Goal: Information Seeking & Learning: Learn about a topic

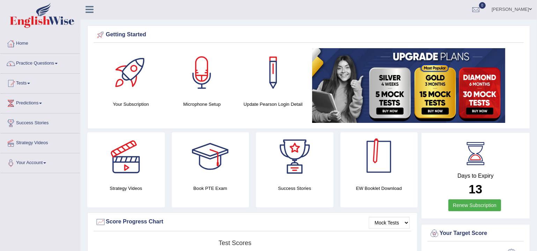
scroll to position [106, 0]
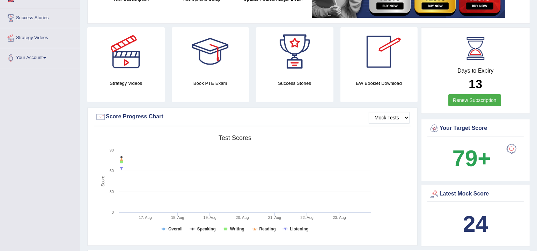
click at [512, 147] on div at bounding box center [512, 149] width 14 height 14
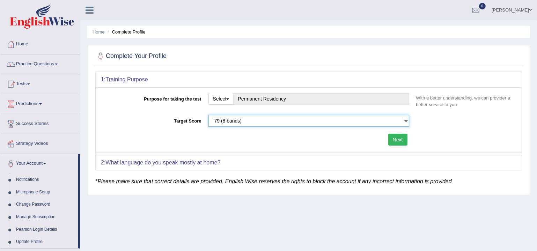
click at [409, 123] on select "Please select the correct value 50 (6 bands) 58 (6.5 bands) 65 (7 bands) 79 (8 …" at bounding box center [308, 121] width 201 height 12
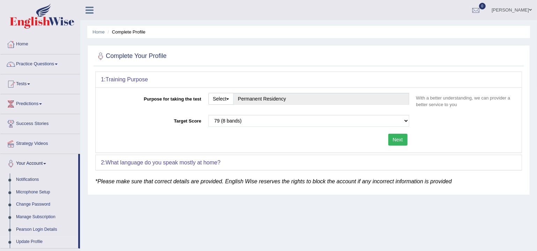
click at [376, 237] on div "Home Complete Profile Complete Your Profile 1: Training Purpose Purpose for tak…" at bounding box center [308, 174] width 457 height 349
click at [27, 47] on link "Home" at bounding box center [40, 43] width 80 height 17
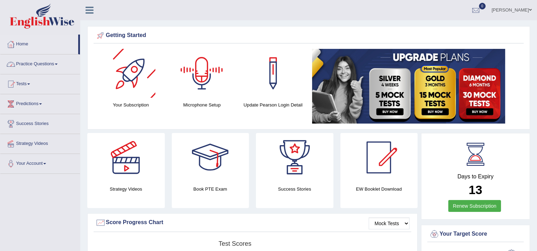
click at [28, 67] on link "Practice Questions" at bounding box center [40, 62] width 80 height 17
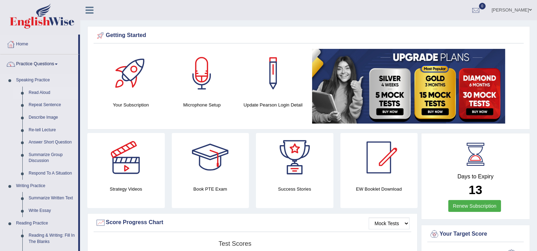
click at [32, 94] on link "Read Aloud" at bounding box center [51, 93] width 53 height 13
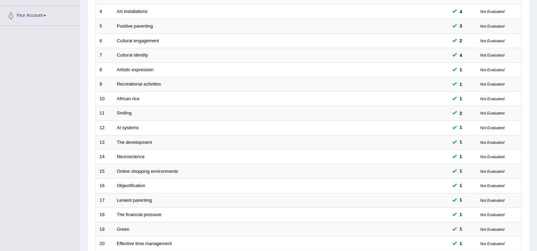
scroll to position [207, 0]
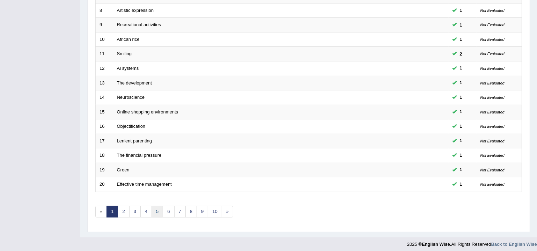
click at [160, 210] on link "5" at bounding box center [158, 212] width 12 height 12
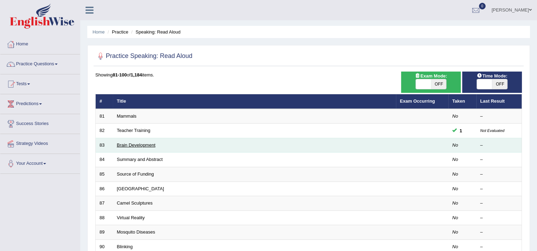
click at [121, 147] on link "Brain Development" at bounding box center [136, 144] width 39 height 5
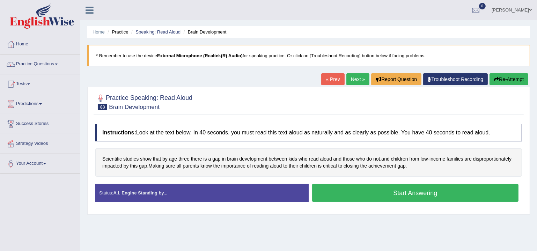
click at [367, 197] on button "Start Answering" at bounding box center [415, 193] width 206 height 18
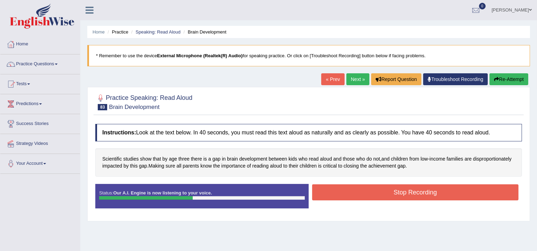
click at [369, 186] on button "Stop Recording" at bounding box center [415, 192] width 206 height 16
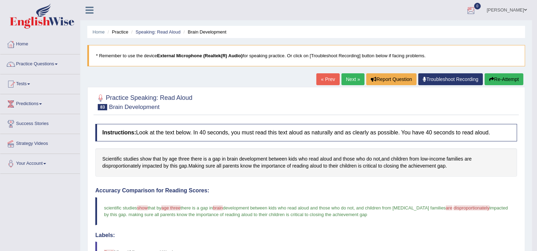
click at [347, 83] on link "Next »" at bounding box center [353, 79] width 23 height 12
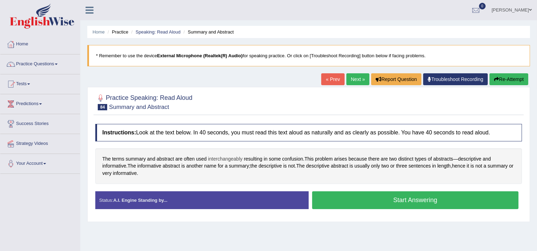
click at [233, 158] on span "interchangeably" at bounding box center [225, 158] width 35 height 7
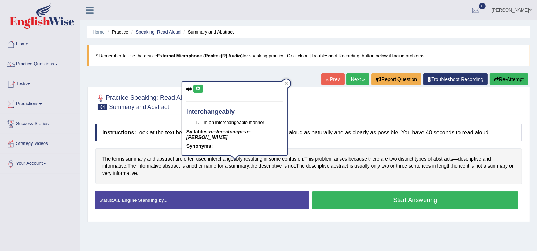
click at [198, 89] on icon at bounding box center [198, 89] width 5 height 4
click at [190, 88] on icon at bounding box center [189, 89] width 6 height 5
click at [282, 81] on div at bounding box center [286, 83] width 8 height 8
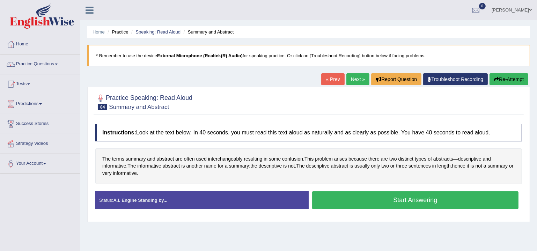
click at [393, 202] on button "Start Answering" at bounding box center [415, 200] width 206 height 18
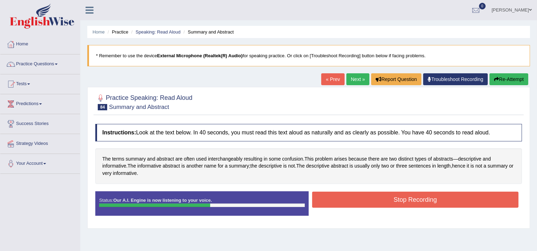
click at [398, 201] on button "Stop Recording" at bounding box center [415, 200] width 206 height 16
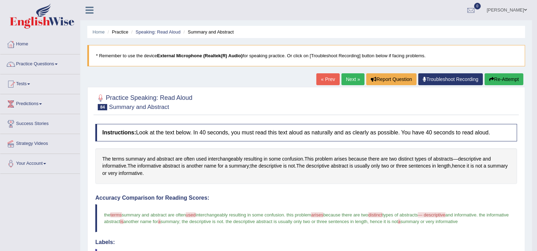
click at [350, 80] on link "Next »" at bounding box center [353, 79] width 23 height 12
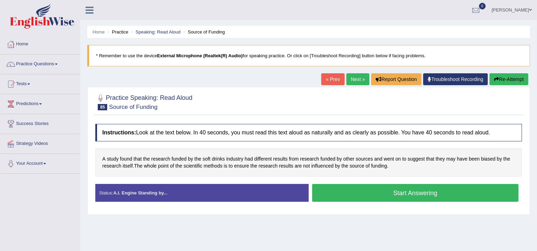
click at [432, 196] on button "Start Answering" at bounding box center [415, 193] width 206 height 18
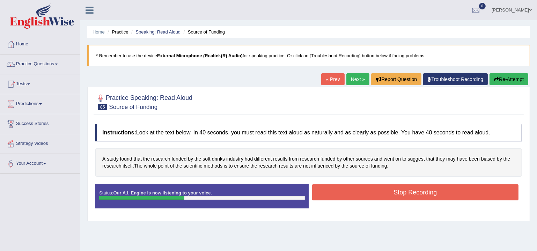
click at [432, 196] on button "Stop Recording" at bounding box center [415, 192] width 206 height 16
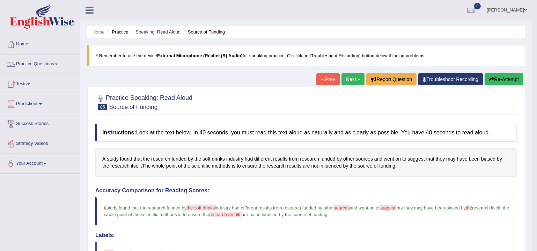
click at [352, 77] on link "Next »" at bounding box center [353, 79] width 23 height 12
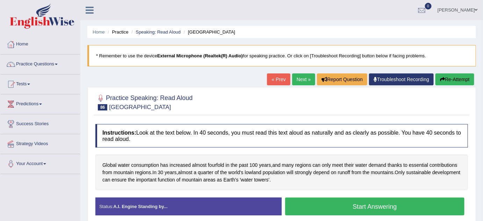
click at [92, 1] on div at bounding box center [92, 7] width 24 height 15
click at [88, 12] on icon at bounding box center [90, 10] width 8 height 9
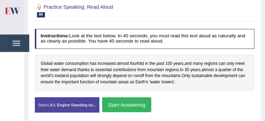
scroll to position [96, 0]
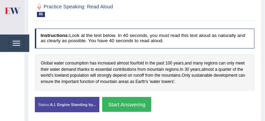
click at [152, 103] on button "Start Answering" at bounding box center [126, 104] width 49 height 15
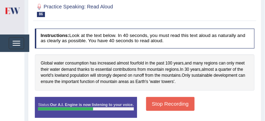
click at [166, 106] on button "Stop Recording" at bounding box center [170, 104] width 49 height 14
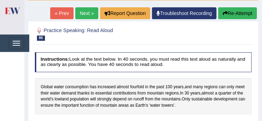
scroll to position [61, 0]
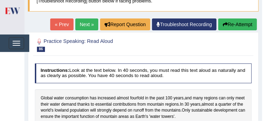
click at [82, 22] on link "Next »" at bounding box center [86, 25] width 23 height 12
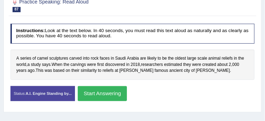
scroll to position [105, 0]
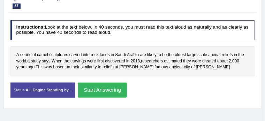
click at [127, 91] on button "Start Answering" at bounding box center [102, 90] width 49 height 15
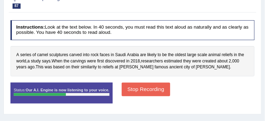
click at [170, 88] on button "Stop Recording" at bounding box center [146, 90] width 49 height 14
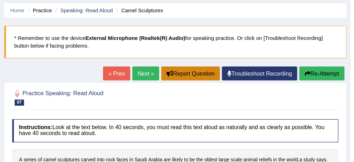
scroll to position [23, 0]
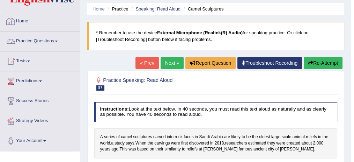
click at [26, 18] on link "Home" at bounding box center [40, 20] width 80 height 17
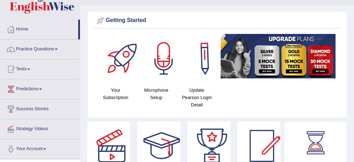
scroll to position [15, 0]
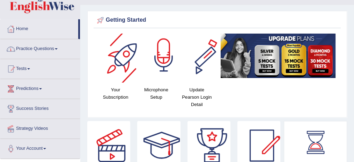
click at [21, 47] on link "Practice Questions" at bounding box center [40, 47] width 80 height 17
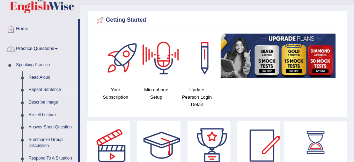
click at [37, 90] on link "Repeat Sentence" at bounding box center [51, 89] width 53 height 13
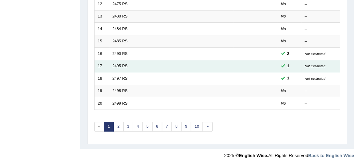
scroll to position [238, 0]
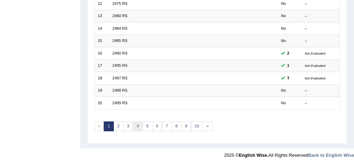
click at [138, 124] on link "4" at bounding box center [138, 126] width 10 height 10
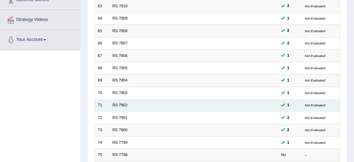
scroll to position [201, 0]
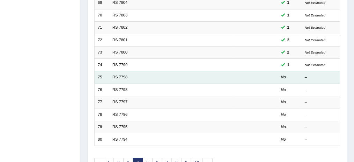
click at [121, 76] on link "RS 7798" at bounding box center [119, 77] width 15 height 4
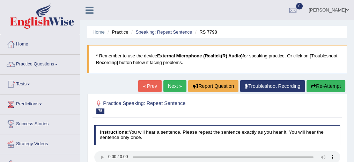
click at [90, 7] on icon at bounding box center [90, 10] width 8 height 9
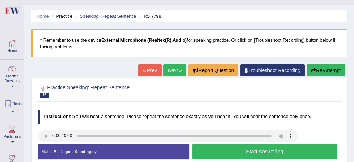
scroll to position [46, 0]
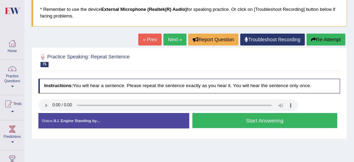
click at [221, 121] on button "Start Answering" at bounding box center [264, 120] width 145 height 15
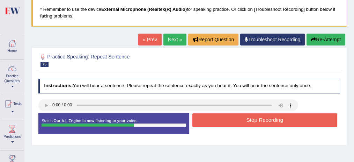
click at [222, 122] on button "Stop Recording" at bounding box center [264, 120] width 145 height 14
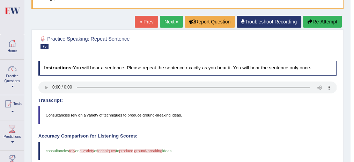
scroll to position [62, 0]
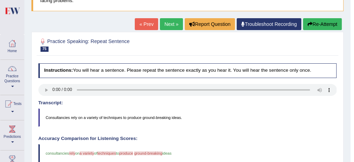
click at [329, 19] on button "Re-Attempt" at bounding box center [322, 24] width 39 height 12
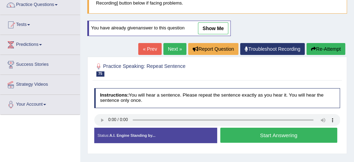
click at [239, 135] on button "Start Answering" at bounding box center [278, 134] width 117 height 15
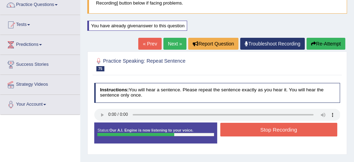
click at [240, 130] on button "Stop Recording" at bounding box center [278, 130] width 117 height 14
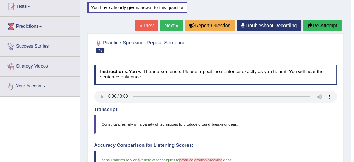
scroll to position [34, 0]
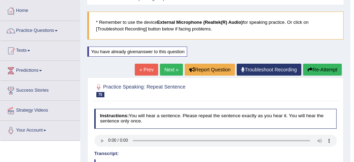
click at [321, 69] on button "Re-Attempt" at bounding box center [322, 70] width 39 height 12
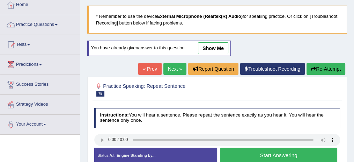
scroll to position [96, 0]
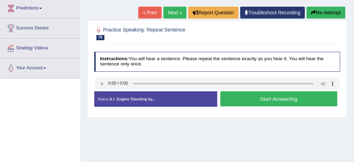
click at [260, 96] on button "Start Answering" at bounding box center [278, 98] width 117 height 15
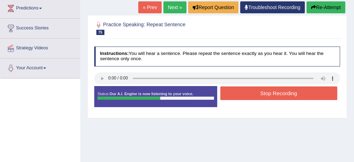
click at [261, 93] on button "Stop Recording" at bounding box center [278, 93] width 117 height 14
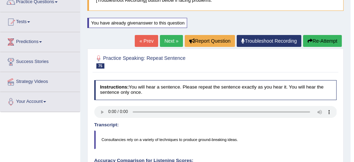
scroll to position [49, 0]
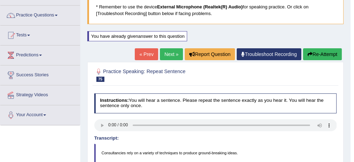
click at [169, 55] on link "Next »" at bounding box center [171, 54] width 23 height 12
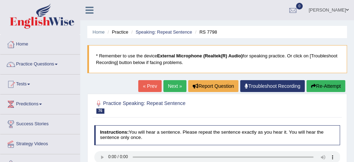
click at [174, 88] on link "Next »" at bounding box center [174, 86] width 23 height 12
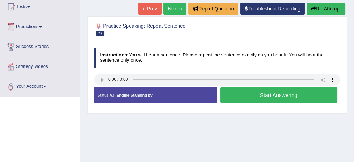
scroll to position [78, 0]
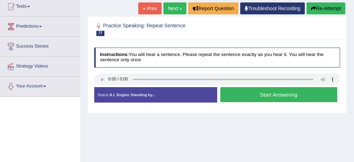
click at [231, 92] on button "Start Answering" at bounding box center [278, 94] width 117 height 15
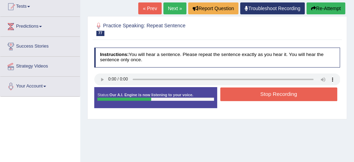
click at [232, 92] on button "Stop Recording" at bounding box center [278, 94] width 117 height 14
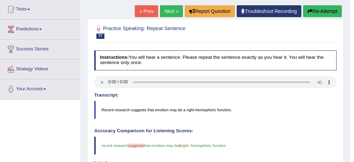
scroll to position [62, 0]
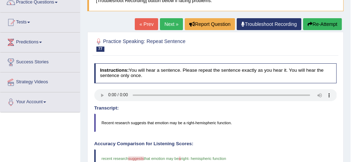
click at [175, 22] on link "Next »" at bounding box center [171, 24] width 23 height 12
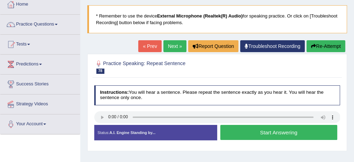
scroll to position [46, 0]
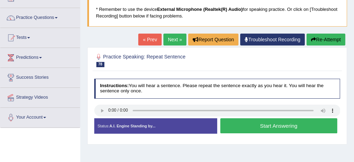
click at [267, 124] on button "Start Answering" at bounding box center [278, 125] width 117 height 15
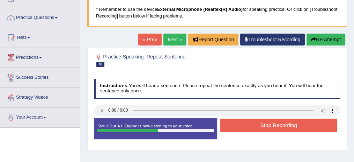
click at [267, 124] on button "Stop Recording" at bounding box center [278, 125] width 117 height 14
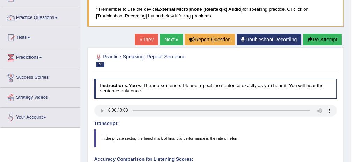
click at [172, 38] on link "Next »" at bounding box center [171, 40] width 23 height 12
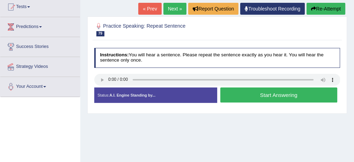
scroll to position [78, 0]
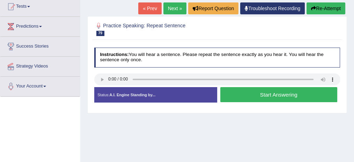
click at [294, 95] on button "Start Answering" at bounding box center [278, 94] width 117 height 15
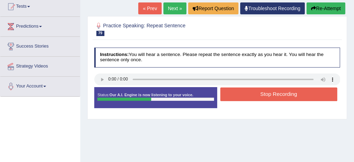
click at [296, 95] on button "Stop Recording" at bounding box center [278, 94] width 117 height 14
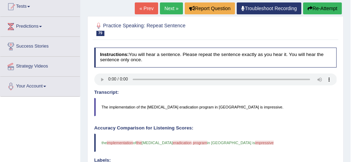
click at [327, 10] on button "Re-Attempt" at bounding box center [322, 8] width 39 height 12
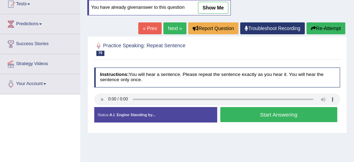
click at [269, 113] on button "Start Answering" at bounding box center [278, 114] width 117 height 15
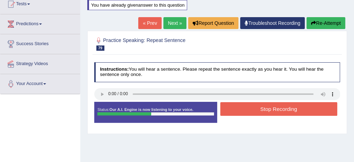
click at [274, 110] on button "Stop Recording" at bounding box center [278, 109] width 117 height 14
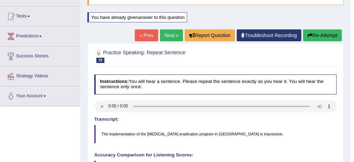
scroll to position [65, 0]
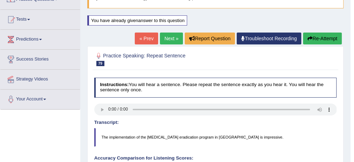
click at [174, 36] on link "Next »" at bounding box center [171, 38] width 23 height 12
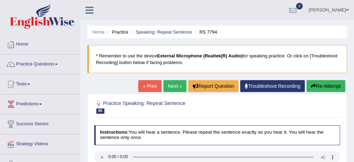
click at [90, 10] on icon at bounding box center [90, 10] width 8 height 9
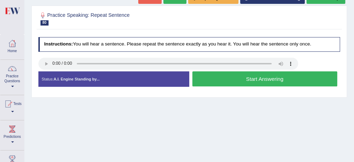
scroll to position [93, 0]
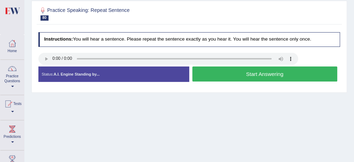
click at [245, 71] on button "Start Answering" at bounding box center [264, 73] width 145 height 15
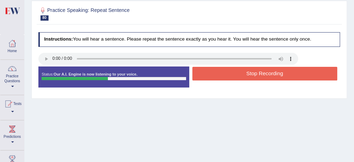
click at [247, 71] on button "Stop Recording" at bounding box center [264, 74] width 145 height 14
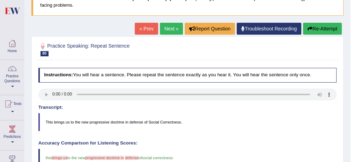
scroll to position [46, 0]
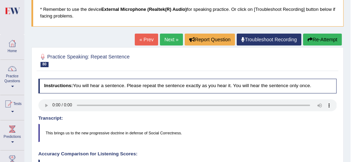
click at [324, 36] on button "Re-Attempt" at bounding box center [322, 40] width 39 height 12
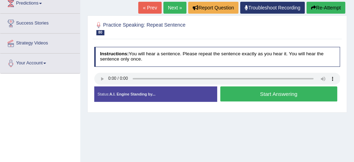
click at [258, 96] on button "Start Answering" at bounding box center [278, 93] width 117 height 15
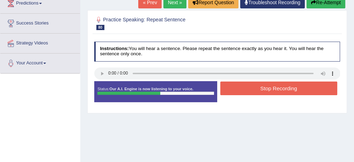
click at [262, 91] on button "Stop Recording" at bounding box center [278, 88] width 117 height 14
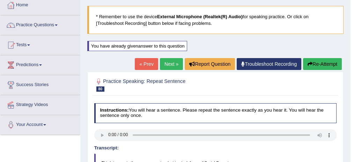
scroll to position [34, 0]
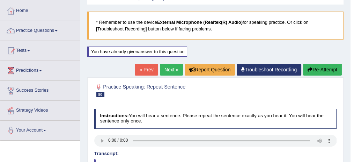
click at [167, 69] on link "Next »" at bounding box center [171, 70] width 23 height 12
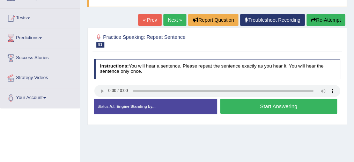
scroll to position [78, 0]
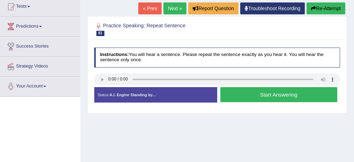
click at [291, 95] on button "Start Answering" at bounding box center [278, 94] width 117 height 15
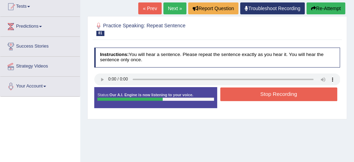
click at [294, 95] on button "Stop Recording" at bounding box center [278, 94] width 117 height 14
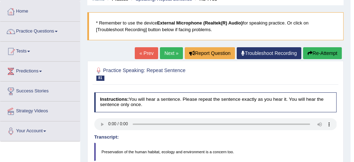
scroll to position [32, 0]
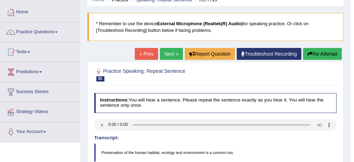
click at [171, 56] on link "Next »" at bounding box center [171, 54] width 23 height 12
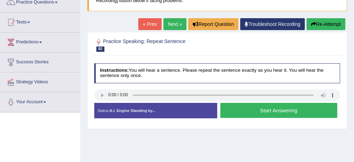
click at [278, 112] on button "Start Answering" at bounding box center [278, 110] width 117 height 15
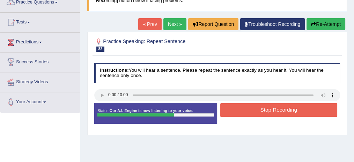
click at [278, 109] on button "Stop Recording" at bounding box center [278, 110] width 117 height 14
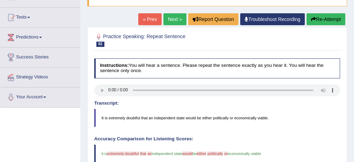
scroll to position [63, 0]
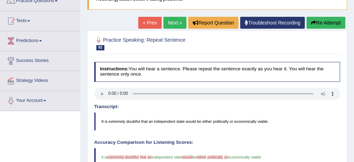
click at [325, 23] on button "Re-Attempt" at bounding box center [326, 23] width 39 height 12
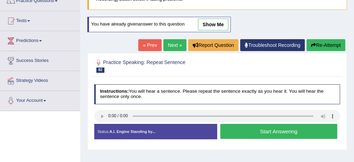
click at [263, 127] on button "Start Answering" at bounding box center [278, 131] width 117 height 15
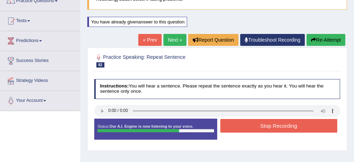
click at [239, 123] on button "Stop Recording" at bounding box center [278, 126] width 117 height 14
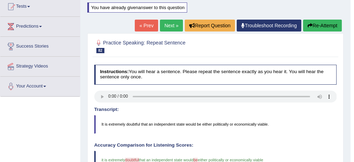
scroll to position [63, 0]
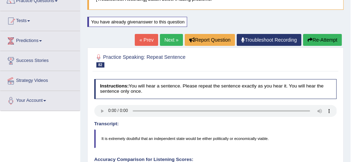
click at [321, 44] on button "Re-Attempt" at bounding box center [322, 40] width 39 height 12
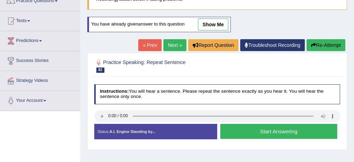
click at [273, 130] on button "Start Answering" at bounding box center [278, 131] width 117 height 15
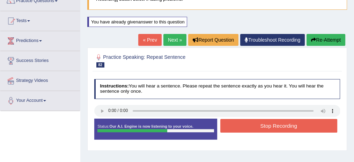
click at [272, 125] on button "Stop Recording" at bounding box center [278, 126] width 117 height 14
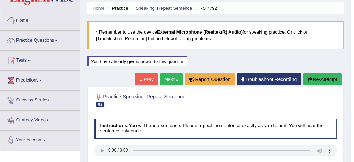
scroll to position [1, 0]
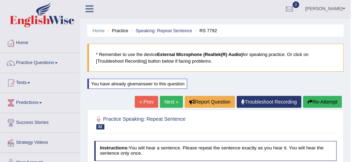
click at [165, 102] on link "Next »" at bounding box center [171, 102] width 23 height 12
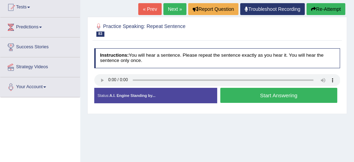
scroll to position [78, 0]
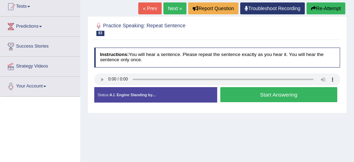
click at [243, 92] on button "Start Answering" at bounding box center [278, 94] width 117 height 15
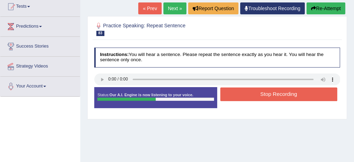
click at [239, 93] on button "Stop Recording" at bounding box center [278, 94] width 117 height 14
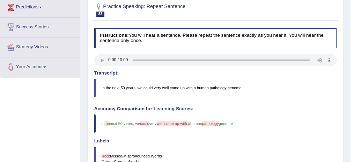
scroll to position [31, 0]
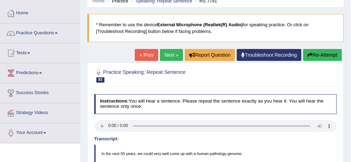
click at [320, 54] on button "Re-Attempt" at bounding box center [322, 55] width 39 height 12
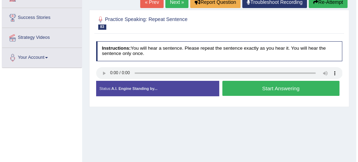
scroll to position [109, 0]
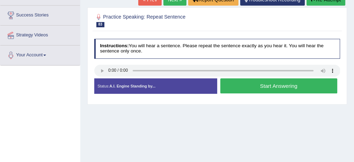
click at [255, 83] on button "Start Answering" at bounding box center [278, 85] width 117 height 15
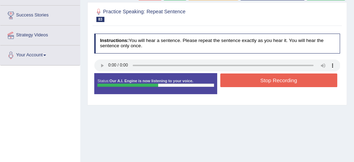
click at [258, 80] on button "Stop Recording" at bounding box center [278, 80] width 117 height 14
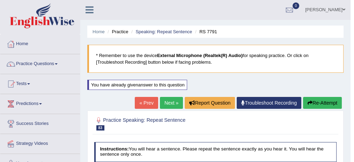
scroll to position [0, 0]
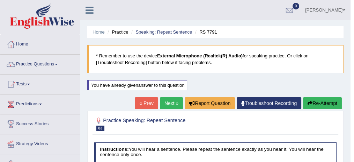
click at [52, 61] on link "Practice Questions" at bounding box center [40, 62] width 80 height 17
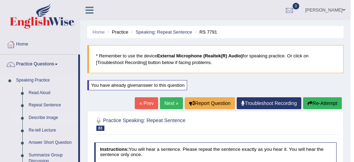
click at [44, 116] on link "Describe Image" at bounding box center [51, 117] width 53 height 13
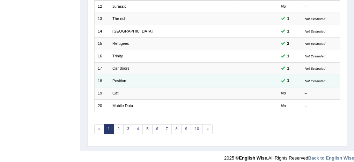
scroll to position [238, 0]
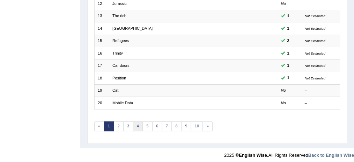
click at [138, 123] on link "4" at bounding box center [138, 126] width 10 height 10
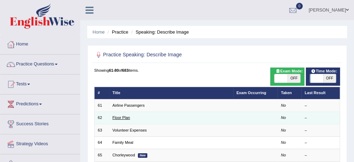
click at [127, 116] on link "Floor Plan" at bounding box center [120, 117] width 17 height 4
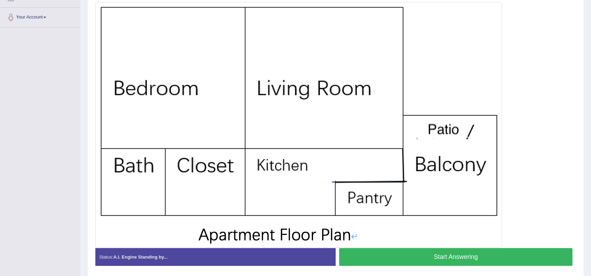
scroll to position [147, 0]
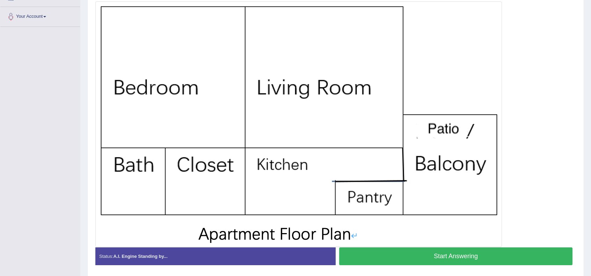
click at [354, 161] on button "Start Answering" at bounding box center [455, 257] width 233 height 18
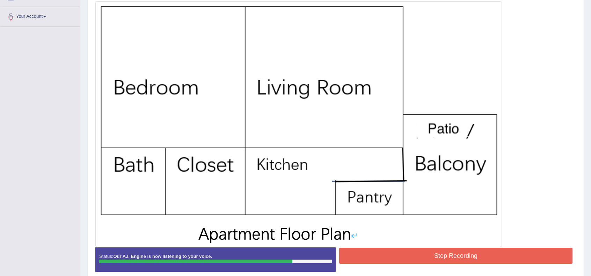
click at [354, 161] on button "Stop Recording" at bounding box center [455, 256] width 233 height 16
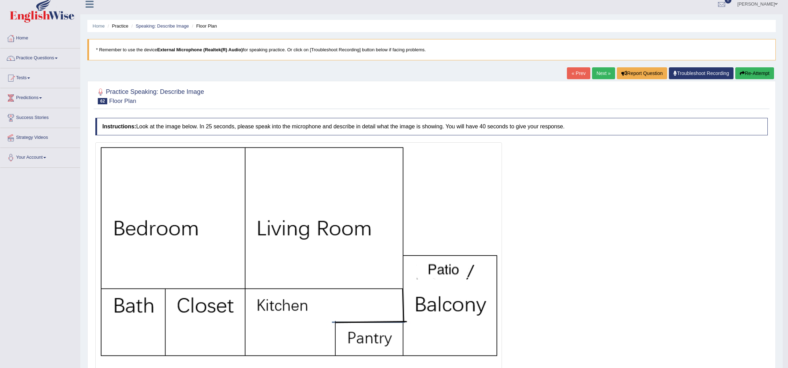
scroll to position [0, 0]
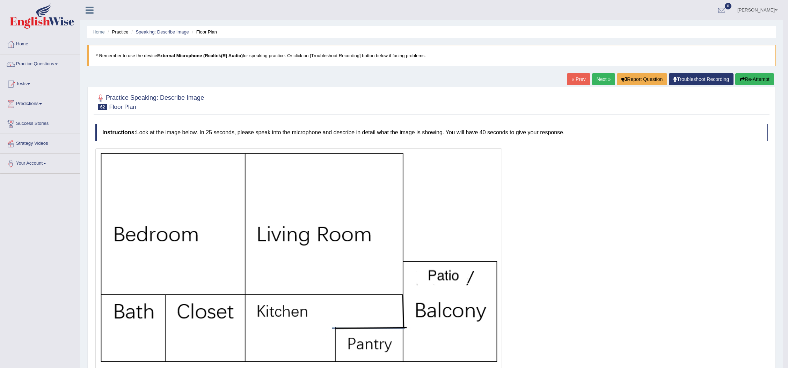
click at [354, 75] on button "Re-Attempt" at bounding box center [754, 79] width 39 height 12
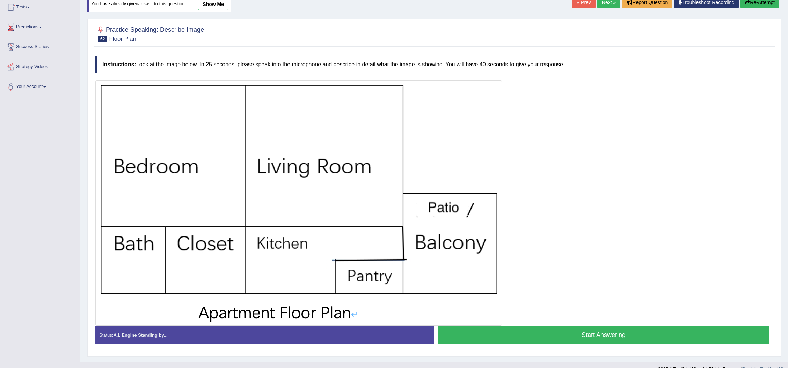
scroll to position [88, 0]
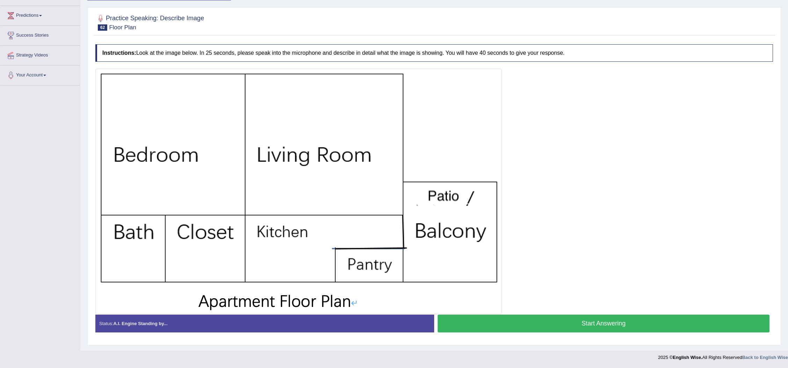
click at [521, 325] on button "Start Answering" at bounding box center [604, 324] width 332 height 18
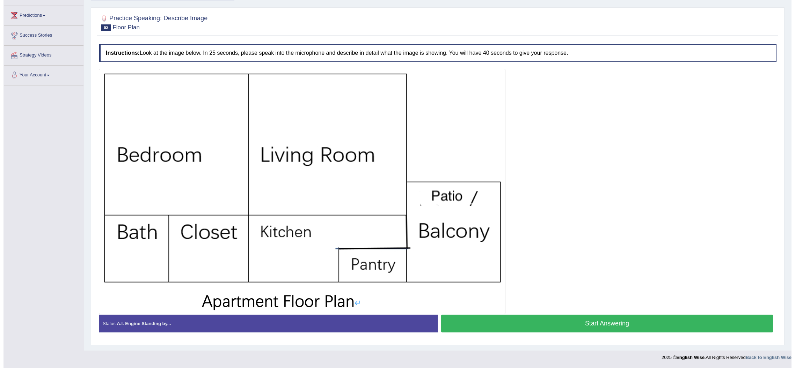
scroll to position [83, 0]
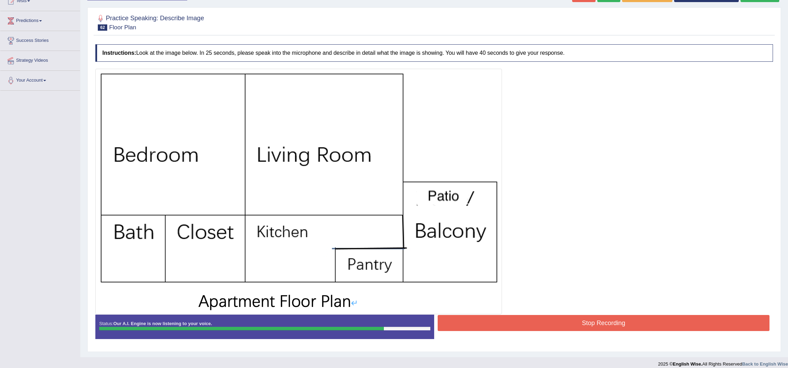
click at [520, 320] on button "Stop Recording" at bounding box center [604, 323] width 332 height 16
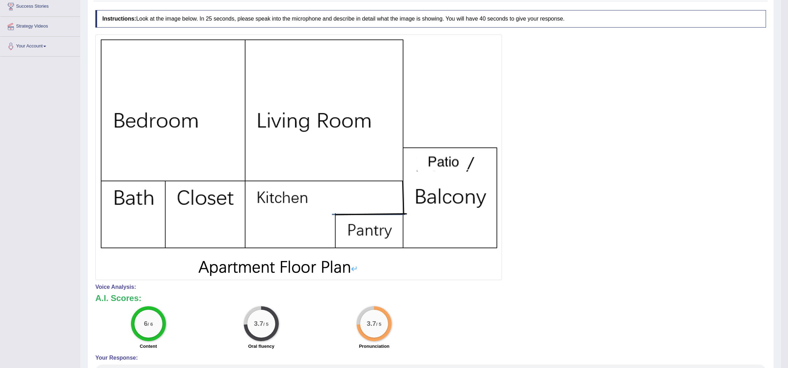
scroll to position [14, 0]
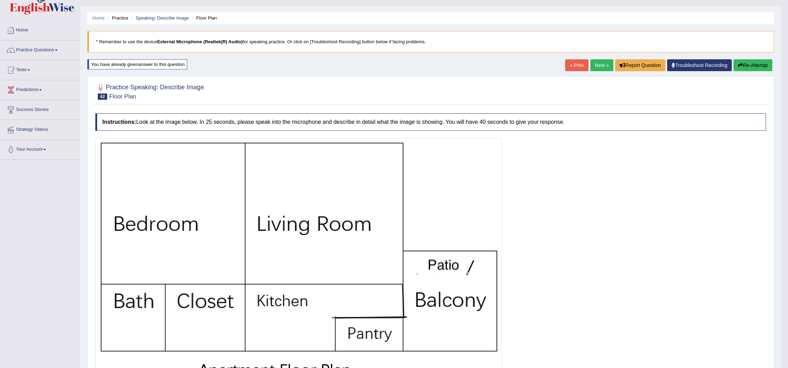
click at [590, 68] on link "Next »" at bounding box center [601, 65] width 23 height 12
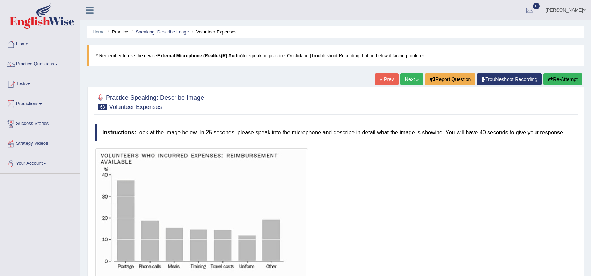
click at [89, 14] on div at bounding box center [92, 7] width 24 height 15
click at [86, 9] on icon at bounding box center [90, 10] width 8 height 9
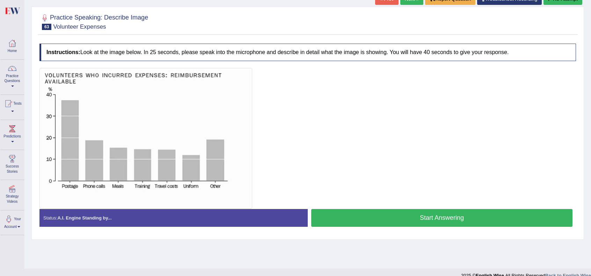
scroll to position [90, 0]
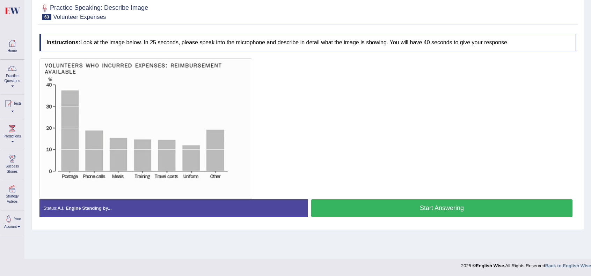
click at [408, 205] on button "Start Answering" at bounding box center [441, 208] width 261 height 18
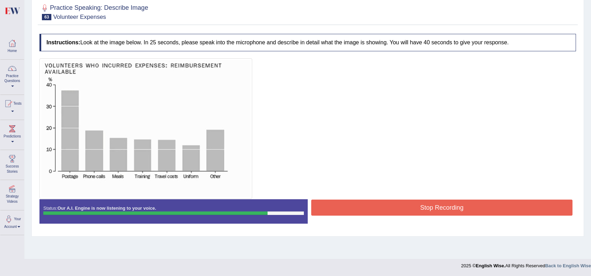
click at [406, 207] on button "Stop Recording" at bounding box center [441, 208] width 261 height 16
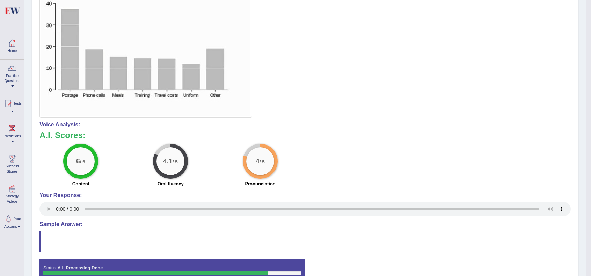
scroll to position [53, 0]
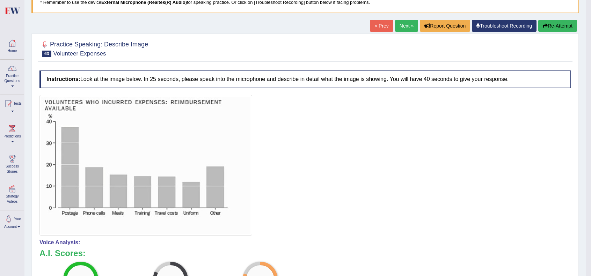
click at [546, 25] on button "Re-Attempt" at bounding box center [557, 26] width 39 height 12
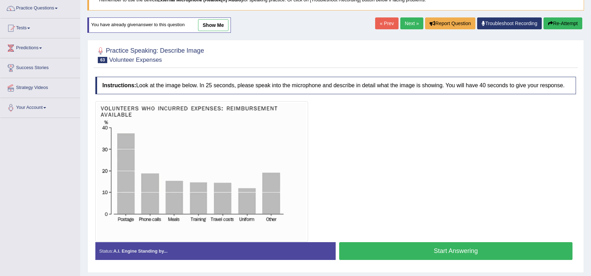
scroll to position [69, 0]
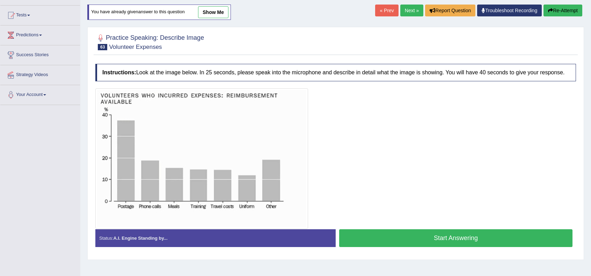
click at [439, 235] on button "Start Answering" at bounding box center [455, 238] width 233 height 18
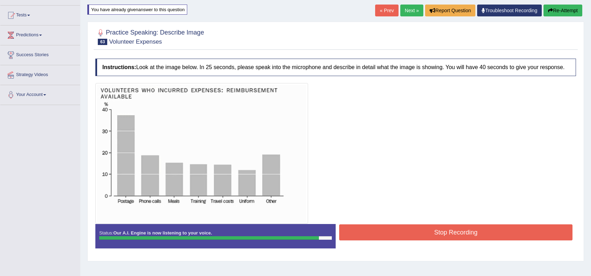
click at [448, 239] on button "Stop Recording" at bounding box center [455, 233] width 233 height 16
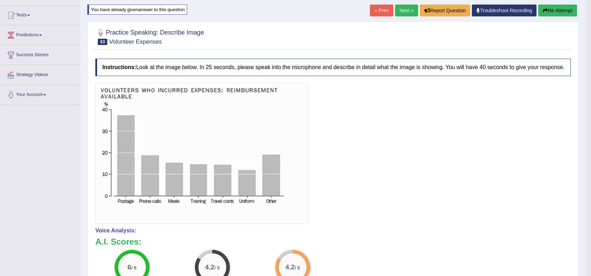
click at [404, 139] on div at bounding box center [332, 153] width 475 height 141
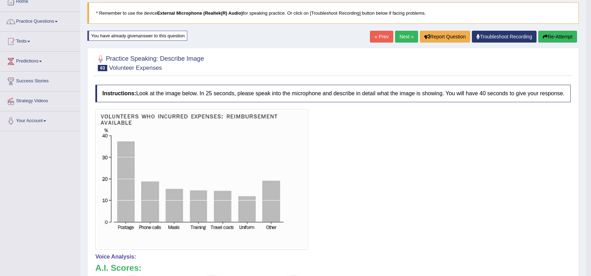
scroll to position [0, 0]
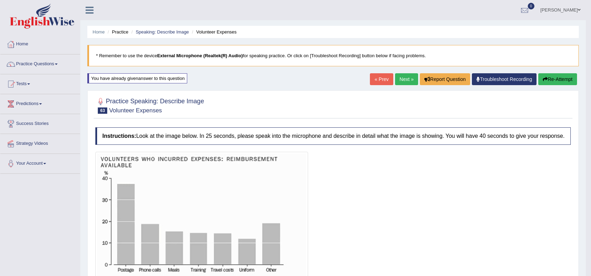
drag, startPoint x: 407, startPoint y: 80, endPoint x: 397, endPoint y: 83, distance: 10.6
click at [407, 80] on link "Next »" at bounding box center [406, 79] width 23 height 12
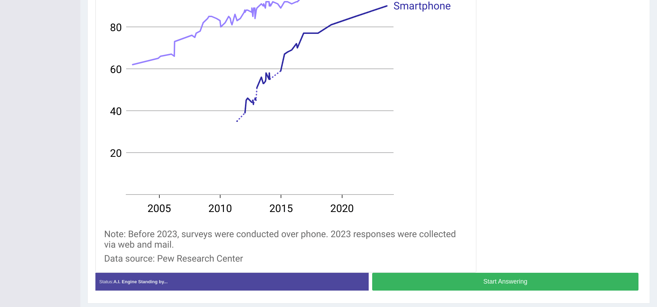
scroll to position [239, 0]
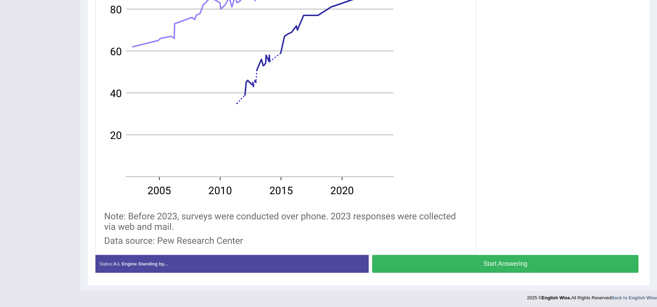
click at [416, 268] on button "Start Answering" at bounding box center [505, 264] width 266 height 18
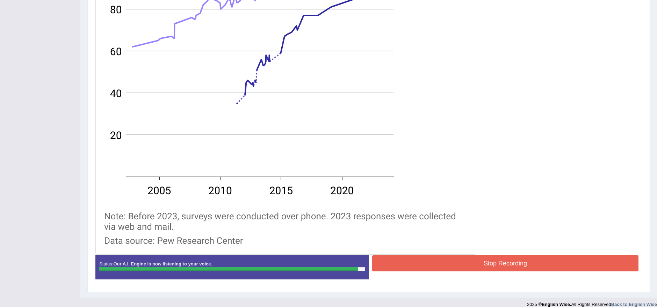
click at [540, 266] on button "Stop Recording" at bounding box center [505, 263] width 266 height 16
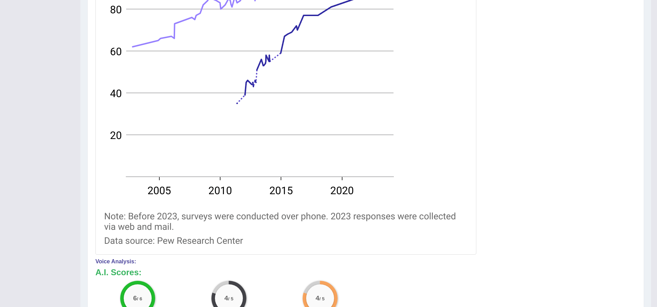
click at [419, 166] on img at bounding box center [285, 82] width 377 height 342
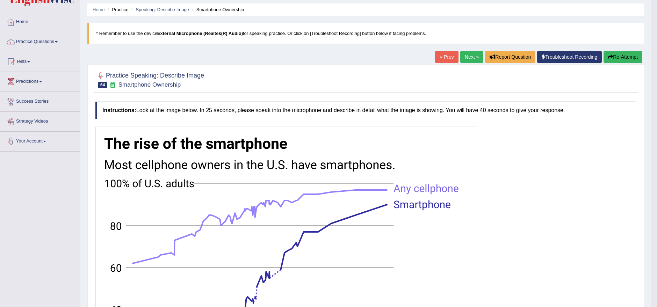
scroll to position [0, 0]
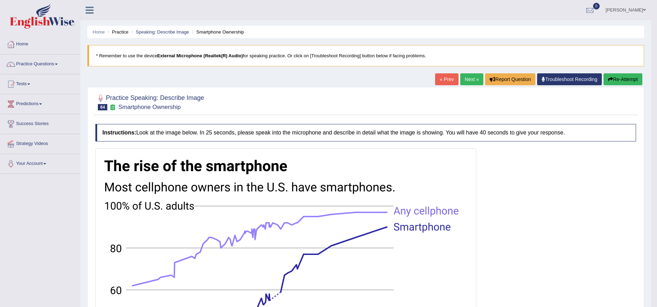
click at [474, 80] on link "Next »" at bounding box center [471, 79] width 23 height 12
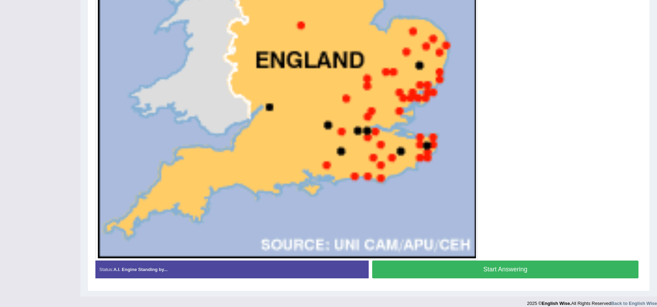
scroll to position [307, 0]
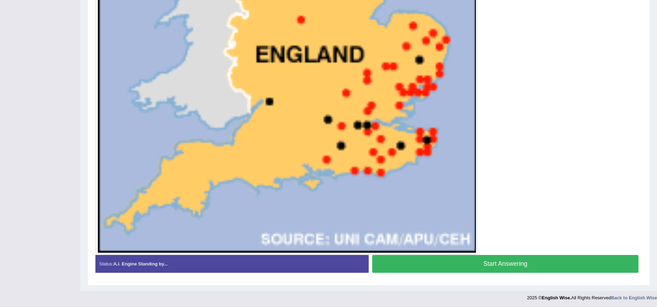
click at [549, 260] on button "Start Answering" at bounding box center [505, 264] width 266 height 18
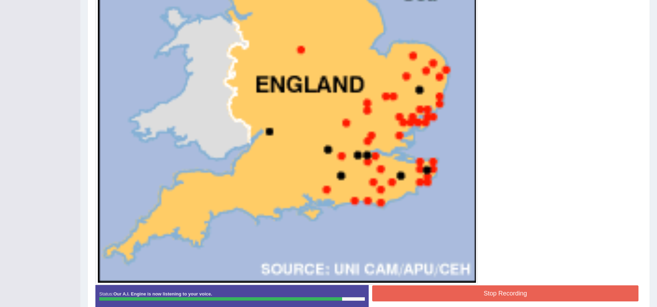
scroll to position [314, 0]
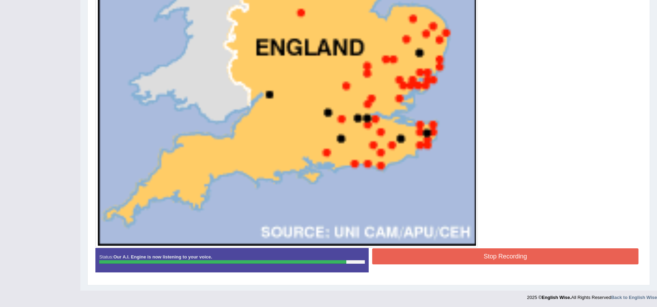
click at [518, 254] on button "Stop Recording" at bounding box center [505, 256] width 266 height 16
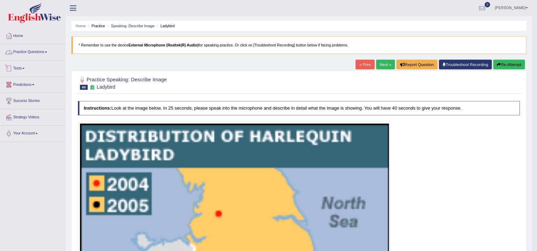
scroll to position [0, 0]
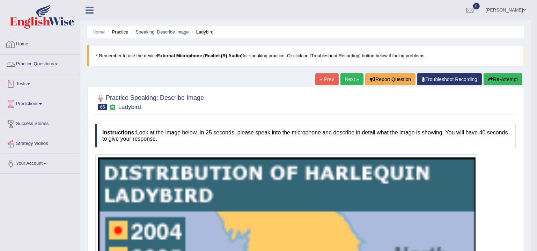
click at [15, 42] on div at bounding box center [11, 44] width 10 height 10
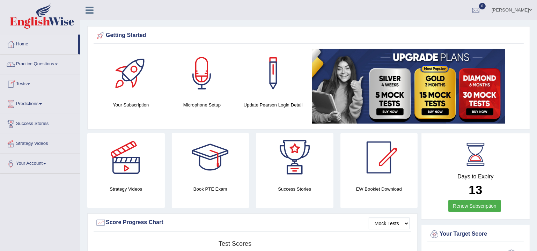
click at [24, 69] on link "Practice Questions" at bounding box center [40, 62] width 80 height 17
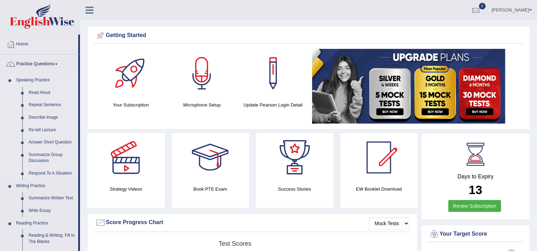
click at [39, 130] on link "Re-tell Lecture" at bounding box center [51, 130] width 53 height 13
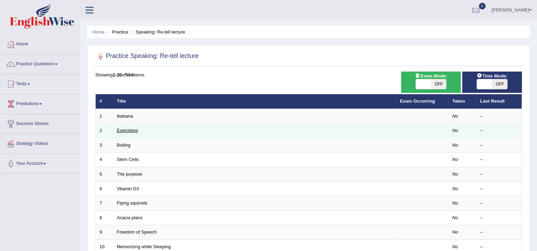
click at [122, 129] on link "Exercising" at bounding box center [127, 130] width 21 height 5
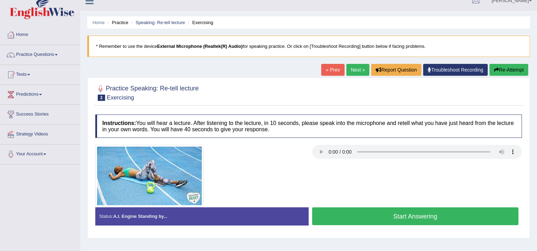
scroll to position [21, 0]
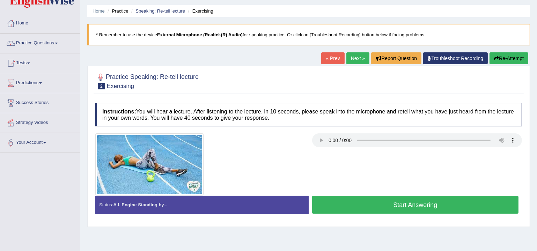
click at [384, 197] on button "Start Answering" at bounding box center [415, 205] width 206 height 18
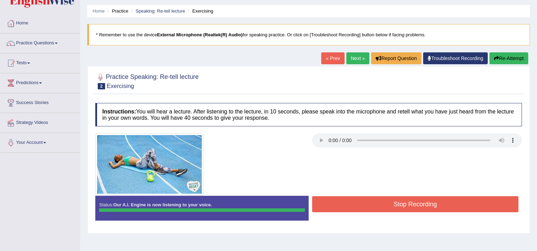
click at [384, 197] on button "Stop Recording" at bounding box center [415, 204] width 206 height 16
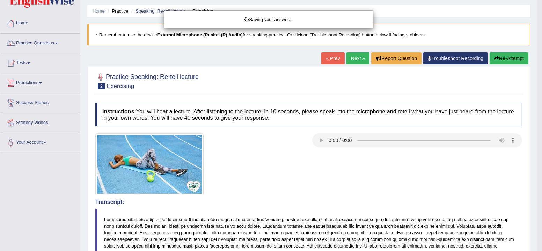
click at [370, 173] on div "Saving your answer..." at bounding box center [271, 125] width 542 height 251
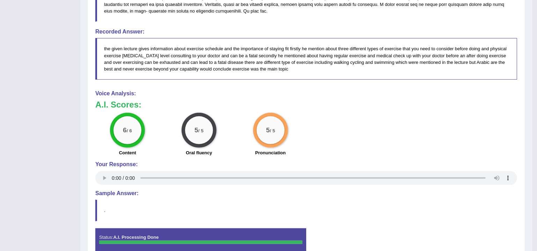
scroll to position [312, 0]
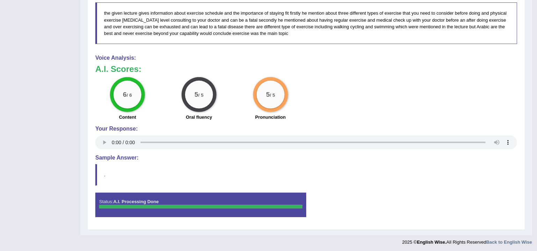
click at [408, 185] on div "Instructions: You will hear a lecture. After listening to the lecture, in 10 se…" at bounding box center [306, 17] width 425 height 417
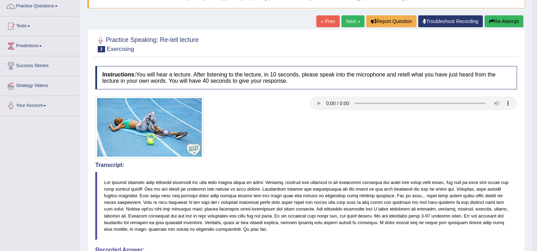
scroll to position [58, 0]
click at [354, 22] on link "Next »" at bounding box center [353, 21] width 23 height 12
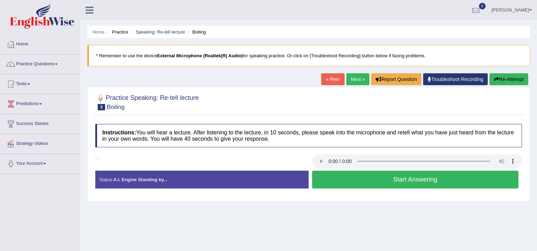
click at [423, 181] on button "Start Answering" at bounding box center [415, 180] width 206 height 18
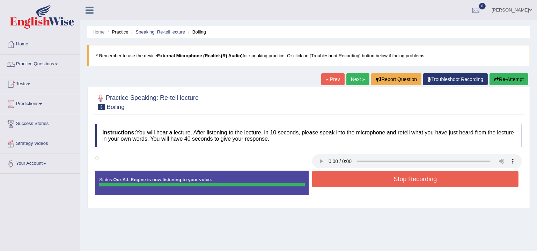
click at [416, 176] on div "Instructions: You will hear a lecture. After listening to the lecture, in 10 se…" at bounding box center [309, 161] width 430 height 83
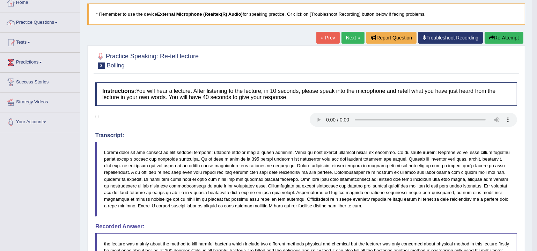
scroll to position [19, 0]
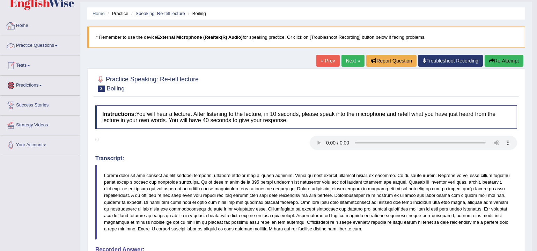
click at [30, 43] on link "Practice Questions" at bounding box center [40, 44] width 80 height 17
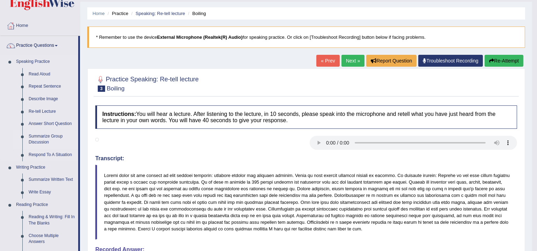
click at [42, 138] on link "Summarize Group Discussion" at bounding box center [51, 139] width 53 height 19
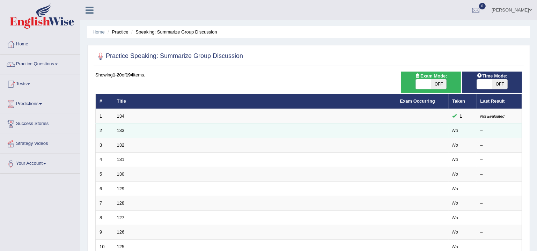
click at [120, 132] on td "133" at bounding box center [254, 131] width 283 height 15
